Goal: Information Seeking & Learning: Learn about a topic

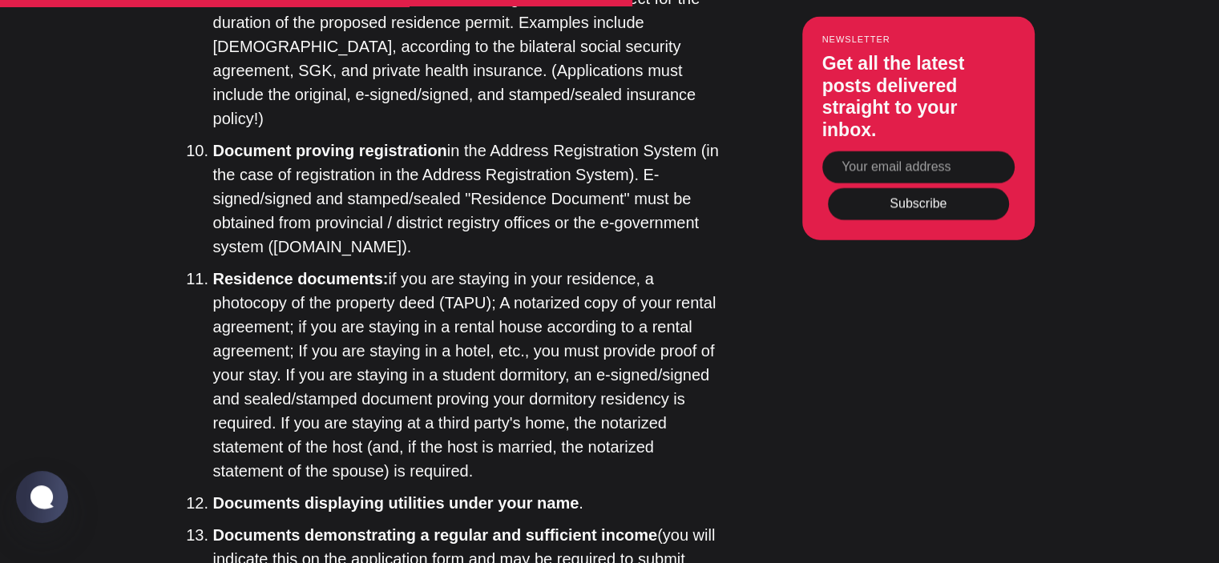
scroll to position [3792, 0]
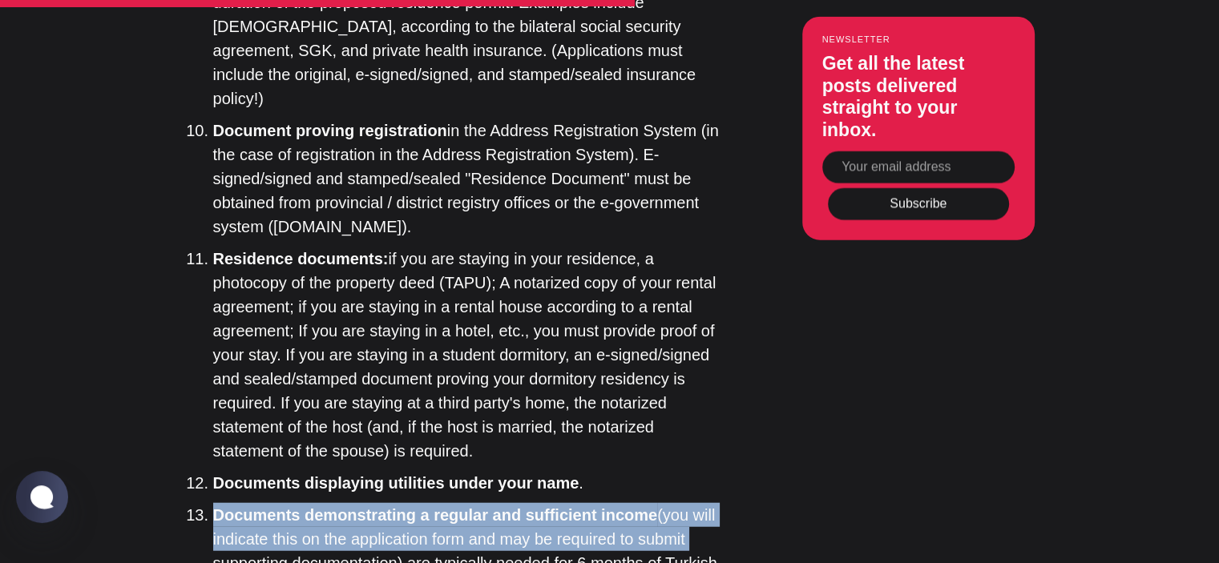
drag, startPoint x: 1215, startPoint y: 284, endPoint x: 1216, endPoint y: 334, distance: 49.7
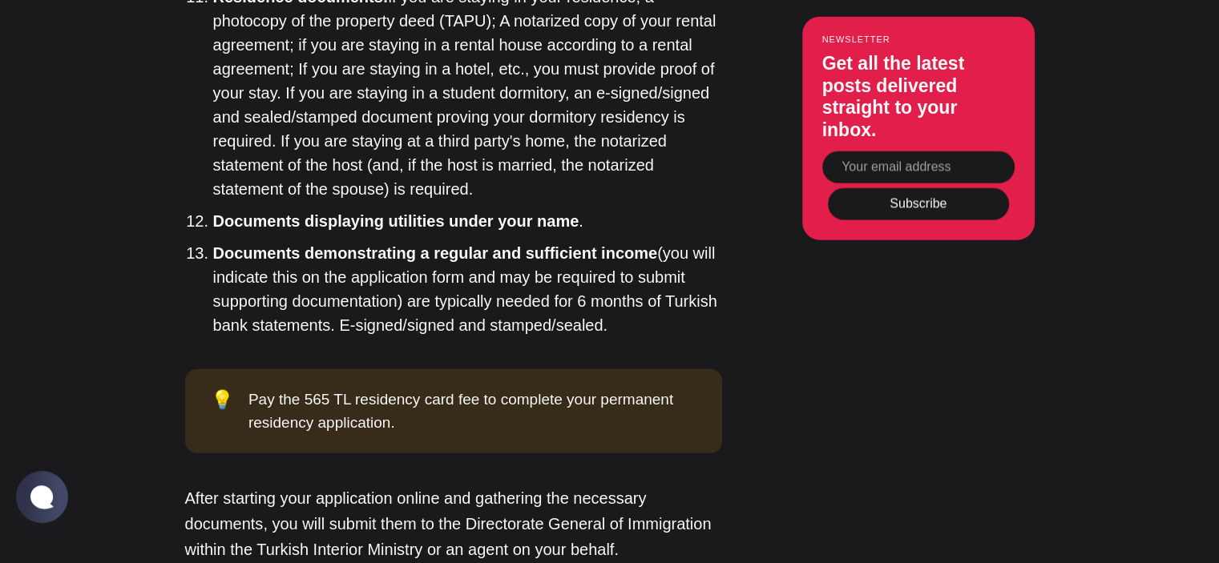
scroll to position [0, 0]
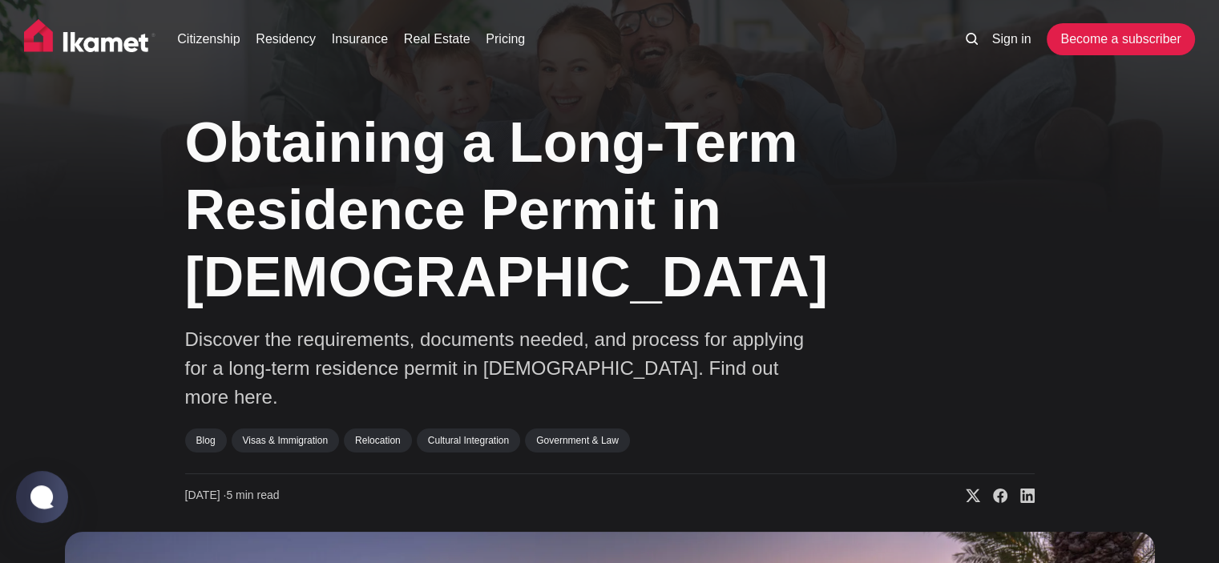
click at [345, 50] on ul "Citizenship Residency Insurance Real Estate Pricing" at bounding box center [556, 39] width 788 height 32
click at [351, 47] on link "Insurance" at bounding box center [360, 39] width 56 height 19
